Goal: Information Seeking & Learning: Check status

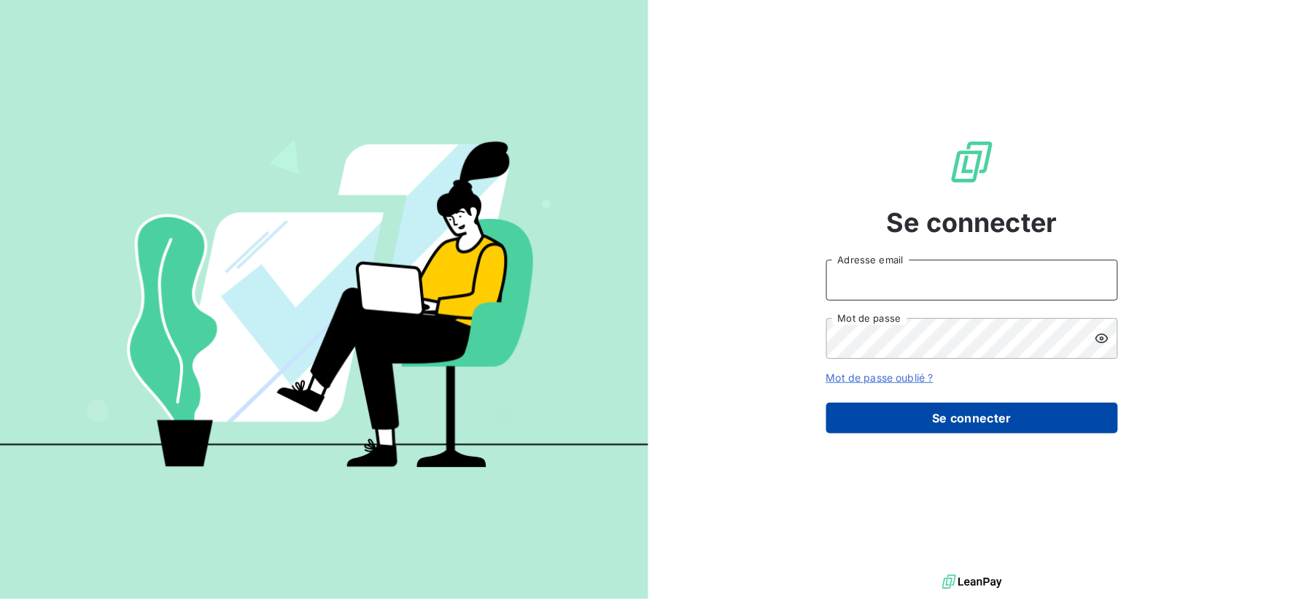
type input "[EMAIL_ADDRESS][DOMAIN_NAME]"
click at [953, 424] on button "Se connecter" at bounding box center [972, 418] width 292 height 31
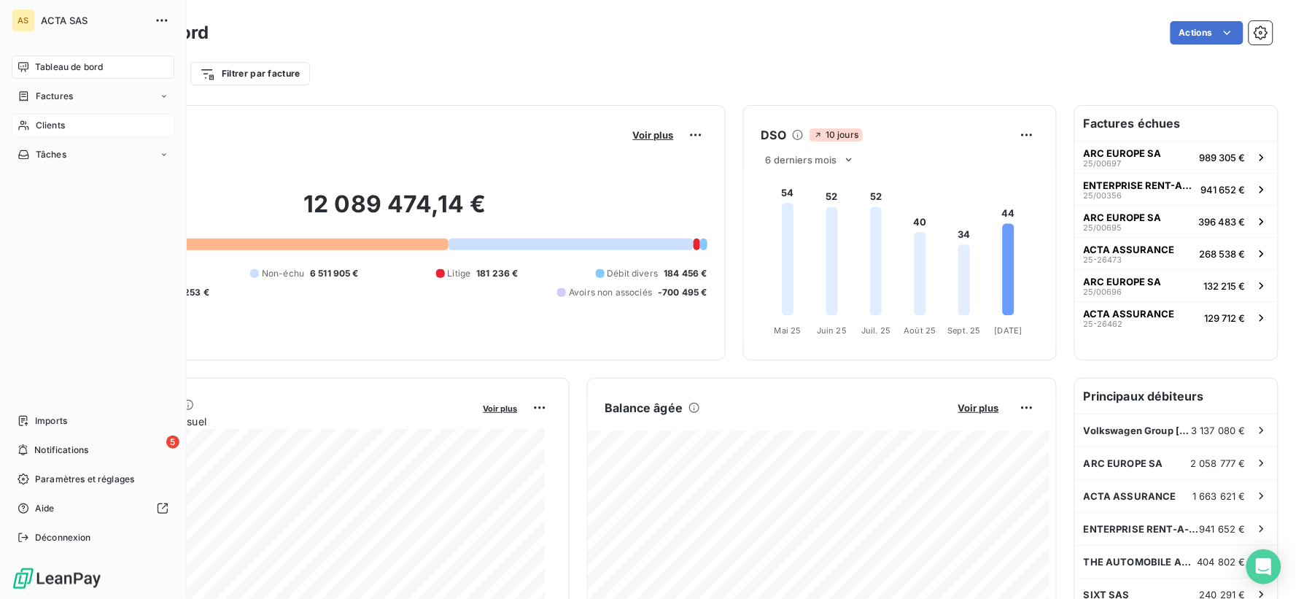
click at [62, 126] on span "Clients" at bounding box center [50, 125] width 29 height 13
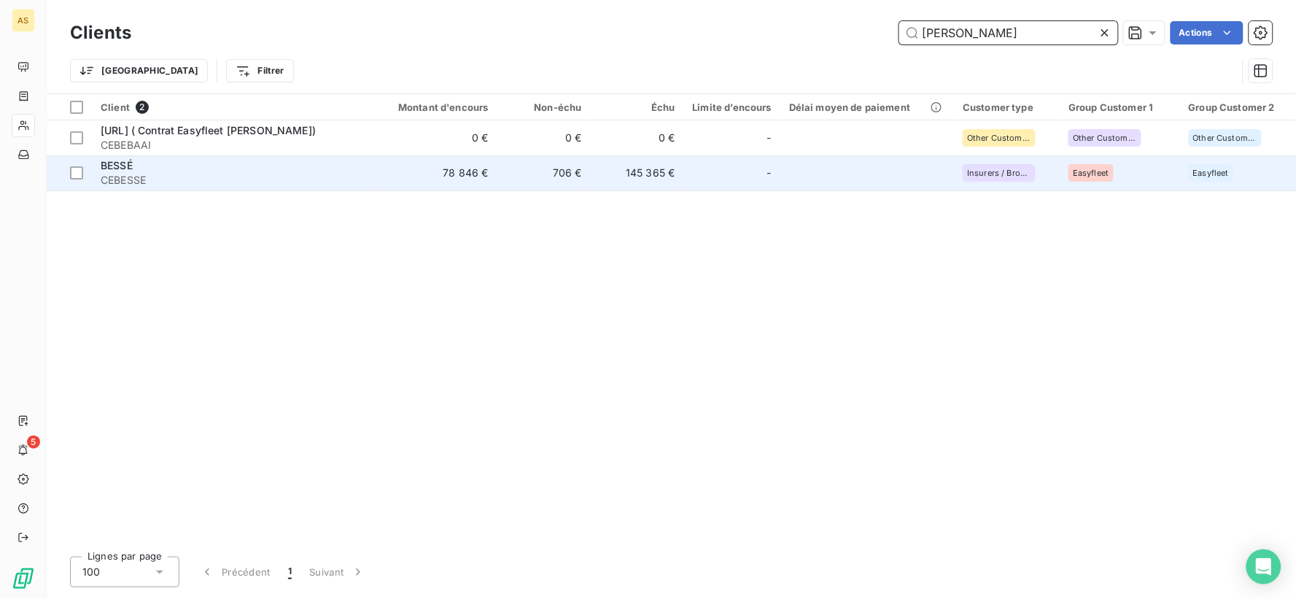
type input "[PERSON_NAME]"
click at [155, 164] on div "BESSÉ" at bounding box center [232, 165] width 263 height 15
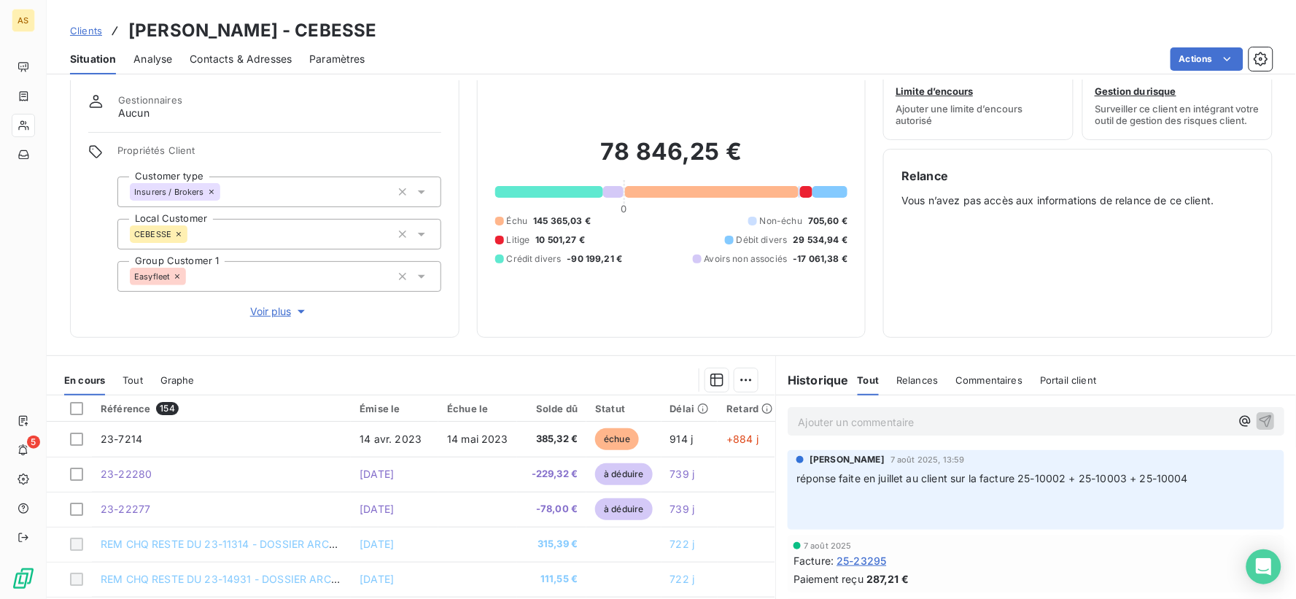
scroll to position [1, 0]
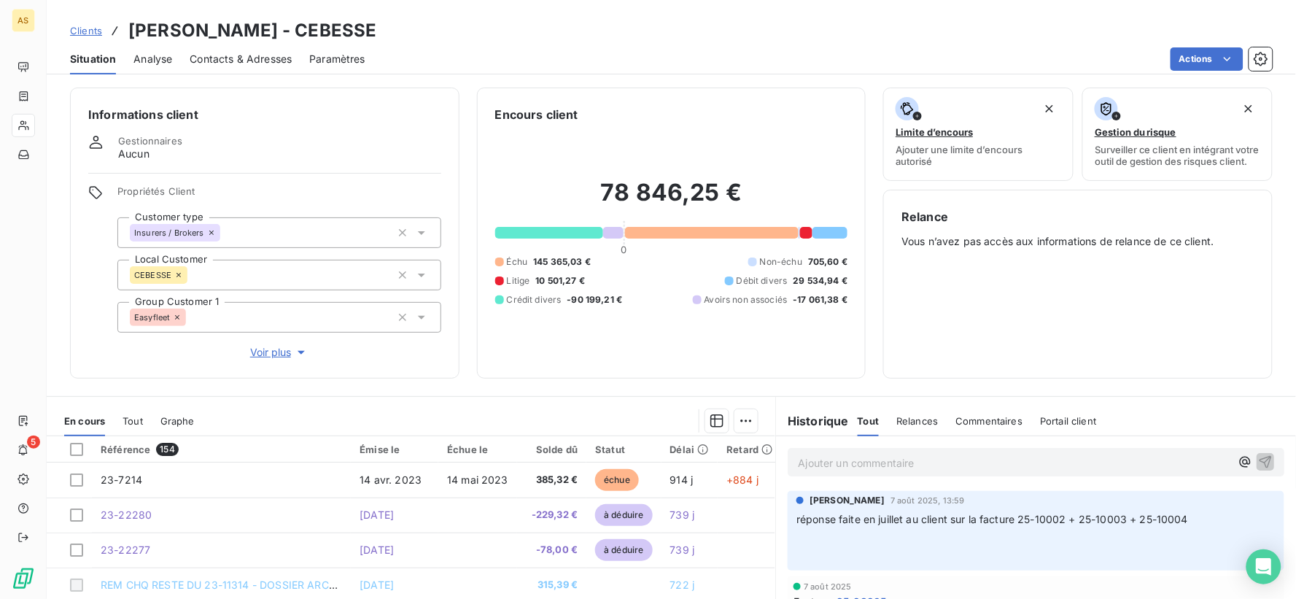
click at [562, 35] on div "Clients [PERSON_NAME] - CEBESSE" at bounding box center [671, 31] width 1249 height 26
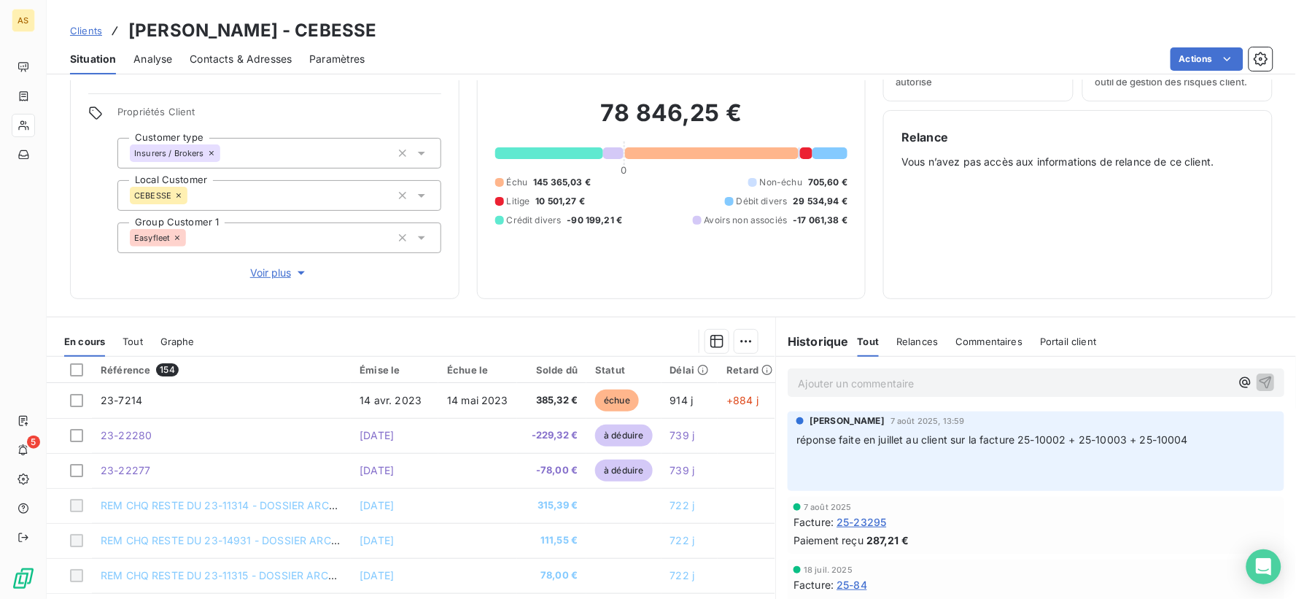
scroll to position [163, 0]
